Goal: Check status: Check status

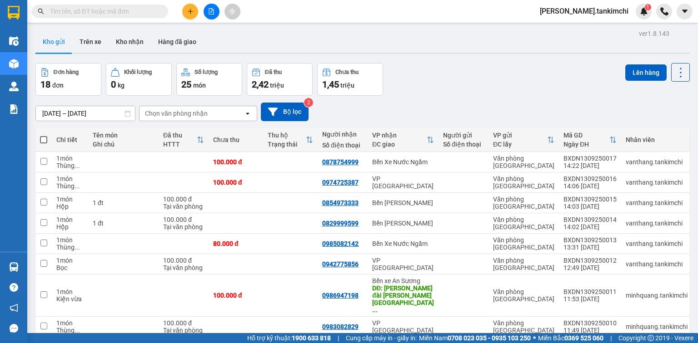
drag, startPoint x: 89, startPoint y: 16, endPoint x: 87, endPoint y: 1, distance: 15.6
click at [89, 14] on span at bounding box center [100, 12] width 136 height 14
click at [107, 12] on input "text" at bounding box center [103, 11] width 107 height 10
click at [100, 10] on input "text" at bounding box center [103, 11] width 107 height 10
click at [99, 11] on input "text" at bounding box center [103, 11] width 107 height 10
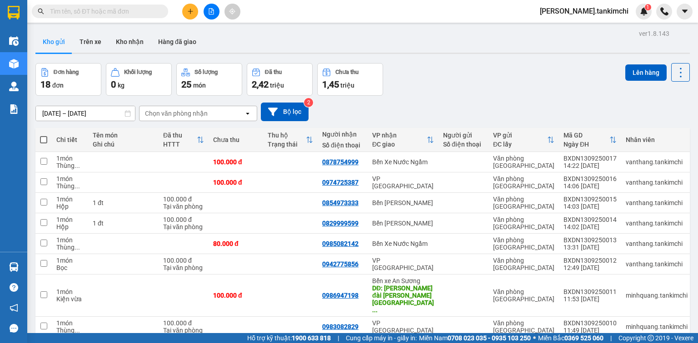
click at [115, 13] on input "text" at bounding box center [103, 11] width 107 height 10
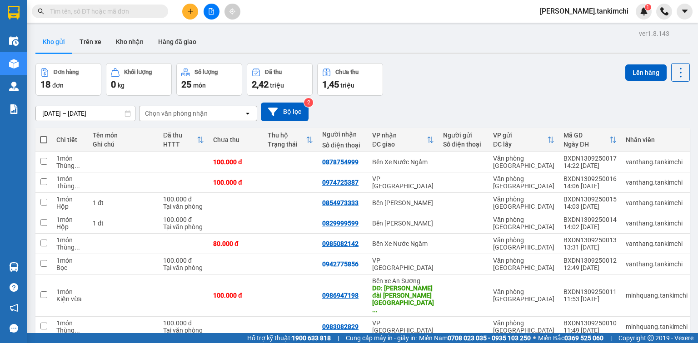
click at [115, 13] on input "text" at bounding box center [103, 11] width 107 height 10
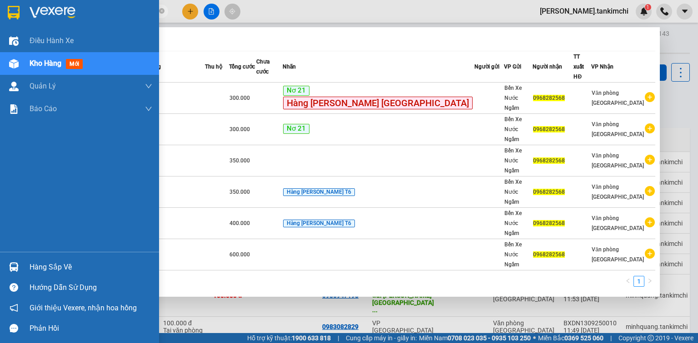
drag, startPoint x: 96, startPoint y: 13, endPoint x: 61, endPoint y: 10, distance: 35.1
click at [35, 10] on section "Kết quả [PERSON_NAME] ( 6 ) Bộ lọc Mã ĐH Trạng thái Món hàng Thu hộ Tổng [PERSO…" at bounding box center [349, 171] width 698 height 343
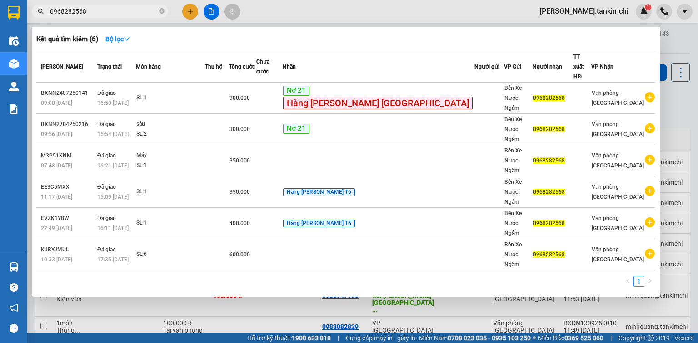
type input "0968282568"
drag, startPoint x: 162, startPoint y: 11, endPoint x: 157, endPoint y: 7, distance: 5.8
click at [160, 9] on icon "close-circle" at bounding box center [161, 10] width 5 height 5
